Goal: Task Accomplishment & Management: Complete application form

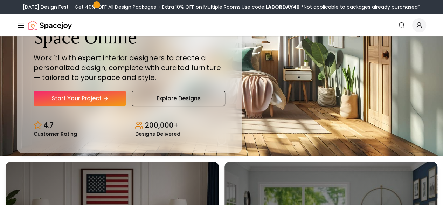
scroll to position [48, 0]
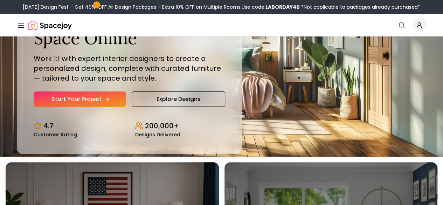
click at [76, 107] on link "Start Your Project" at bounding box center [80, 98] width 93 height 15
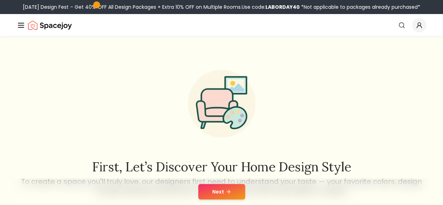
click at [222, 191] on button "Next" at bounding box center [221, 191] width 47 height 15
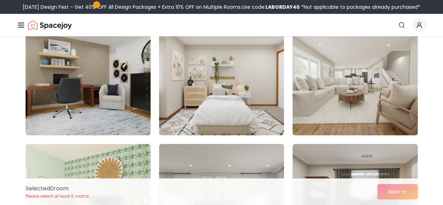
scroll to position [2002, 0]
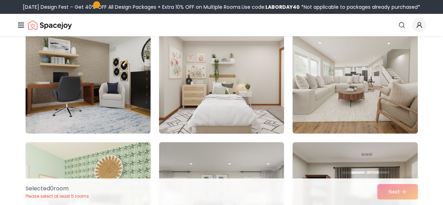
click at [234, 97] on img at bounding box center [221, 78] width 131 height 118
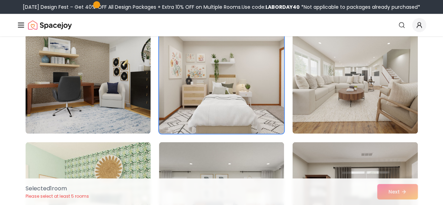
click at [234, 97] on img at bounding box center [221, 78] width 131 height 118
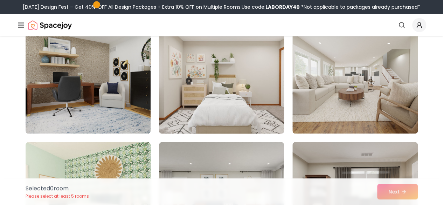
click at [234, 97] on img at bounding box center [221, 78] width 131 height 118
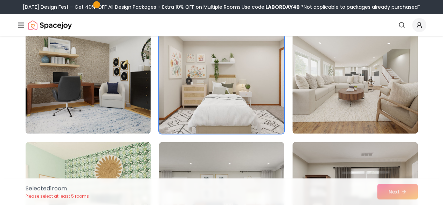
click at [234, 97] on img at bounding box center [221, 78] width 131 height 118
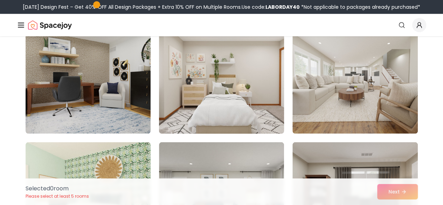
click at [234, 97] on img at bounding box center [221, 78] width 131 height 118
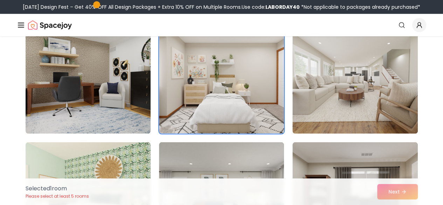
click at [402, 192] on div "Selected 1 room Please select at least 5 rooms Next" at bounding box center [222, 191] width 404 height 27
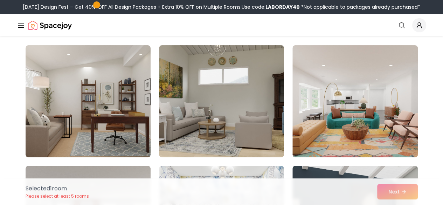
scroll to position [0, 0]
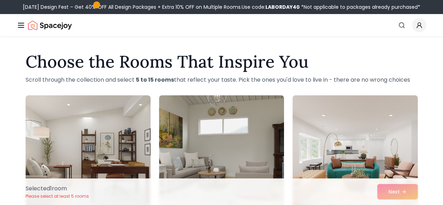
click at [346, 115] on img at bounding box center [355, 151] width 125 height 112
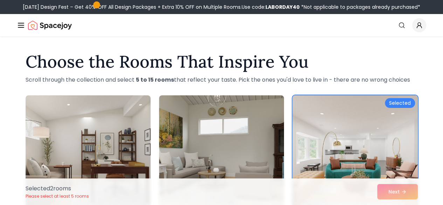
click at [395, 104] on div "Selected" at bounding box center [400, 103] width 30 height 10
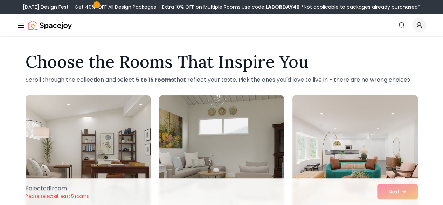
click at [398, 188] on div "Selected 1 room Please select at least 5 rooms Next" at bounding box center [222, 191] width 404 height 27
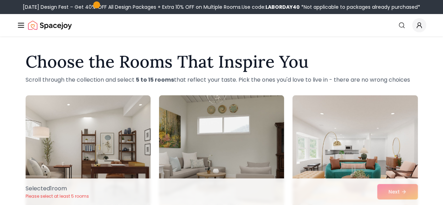
click at [229, 133] on img at bounding box center [221, 152] width 131 height 118
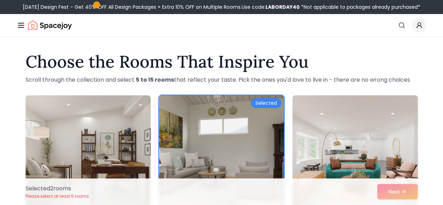
click at [326, 131] on img at bounding box center [354, 152] width 131 height 118
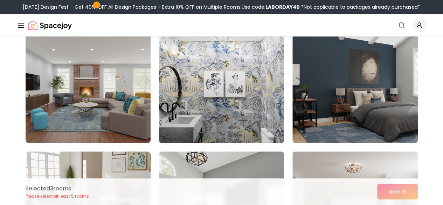
scroll to position [183, 0]
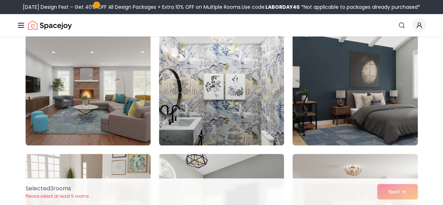
click at [326, 131] on img at bounding box center [355, 89] width 125 height 112
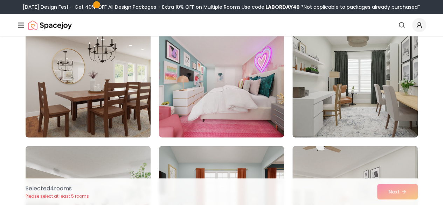
scroll to position [794, 0]
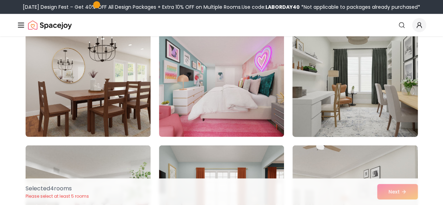
click at [352, 100] on img at bounding box center [354, 81] width 131 height 118
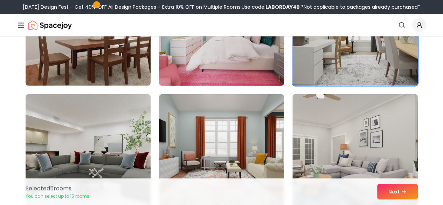
scroll to position [846, 0]
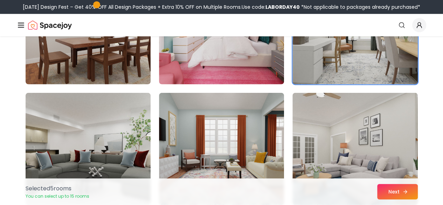
click at [390, 195] on button "Next" at bounding box center [397, 191] width 41 height 15
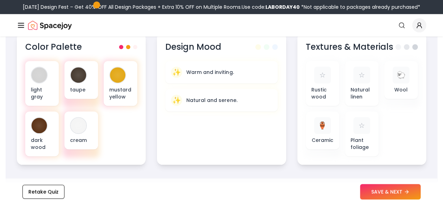
scroll to position [267, 0]
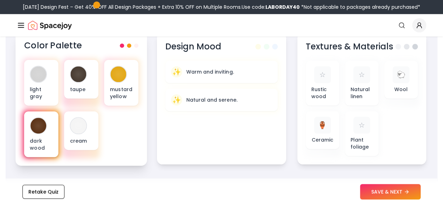
click at [41, 133] on div at bounding box center [38, 125] width 17 height 17
click at [35, 133] on div at bounding box center [38, 125] width 17 height 17
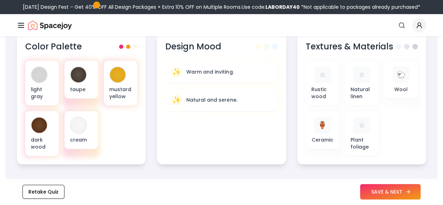
click at [376, 188] on button "SAVE & NEXT" at bounding box center [390, 191] width 61 height 15
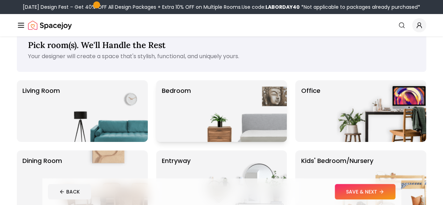
scroll to position [16, 0]
click at [190, 114] on p "Bedroom" at bounding box center [176, 111] width 29 height 50
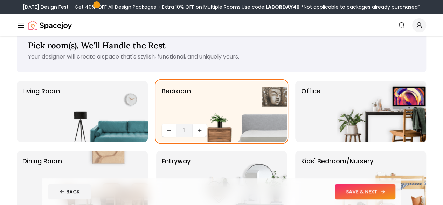
click at [386, 194] on button "SAVE & NEXT" at bounding box center [365, 191] width 61 height 15
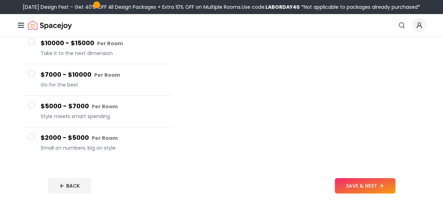
scroll to position [106, 0]
